Goal: Information Seeking & Learning: Learn about a topic

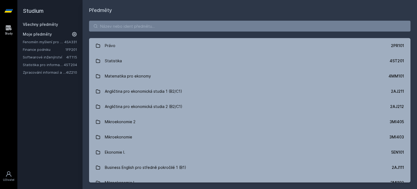
click at [103, 32] on div "Právo 2PR101 Statistika 4ST201 Matematika pro ekonomy 4MM101 Angličtina pro eko…" at bounding box center [250, 101] width 335 height 175
click at [109, 26] on input "search" at bounding box center [249, 26] width 321 height 11
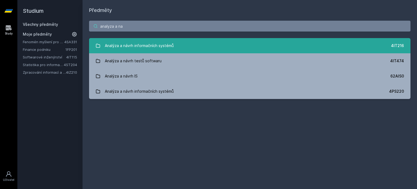
type input "analyza a na"
click at [147, 46] on div "Analýza a návrh informačních systémů" at bounding box center [139, 45] width 69 height 11
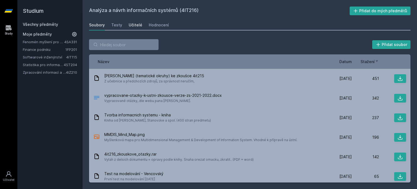
click at [134, 24] on div "Učitelé" at bounding box center [136, 24] width 14 height 5
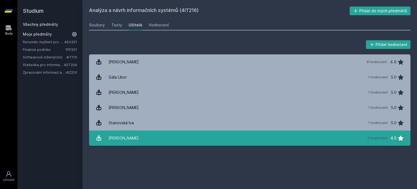
click at [161, 134] on link "[PERSON_NAME] 2 hodnocení 4.5" at bounding box center [249, 137] width 321 height 15
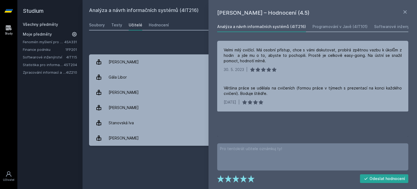
click at [154, 146] on div "Přidat hodnocení [PERSON_NAME] – Hodnocení (4.5) Analýza a návrh informačních s…" at bounding box center [250, 92] width 335 height 119
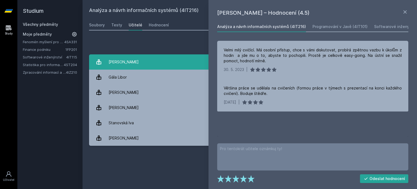
click at [156, 66] on link "[PERSON_NAME] 8 hodnocení 4.9" at bounding box center [249, 61] width 321 height 15
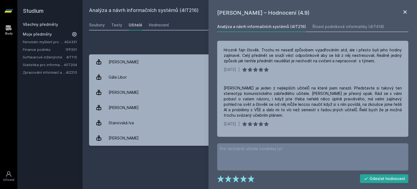
click at [405, 11] on icon at bounding box center [405, 12] width 7 height 7
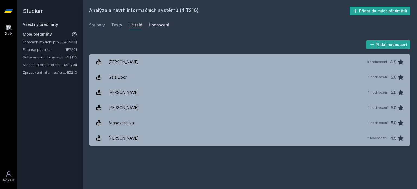
click at [162, 24] on div "Hodnocení" at bounding box center [159, 24] width 20 height 5
